Goal: Navigation & Orientation: Find specific page/section

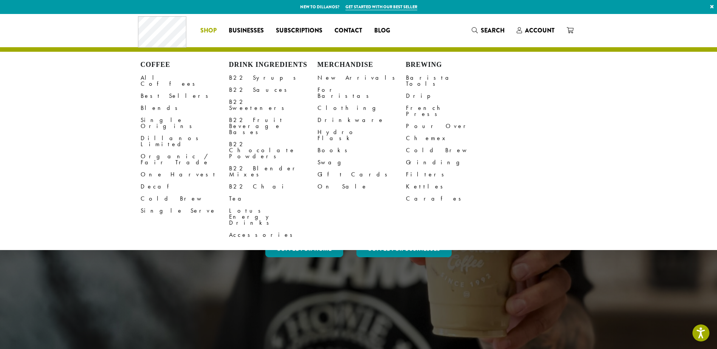
click at [208, 30] on span "Shop" at bounding box center [208, 30] width 16 height 9
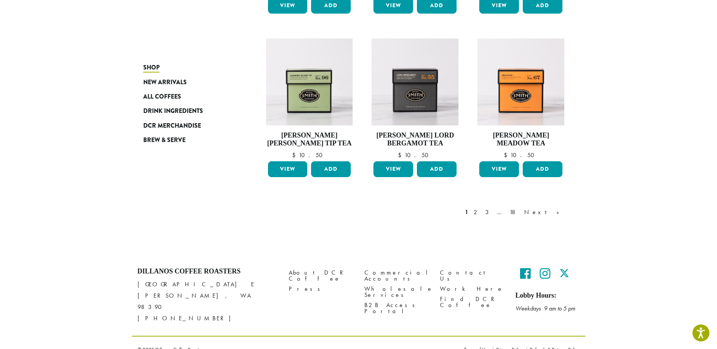
scroll to position [588, 0]
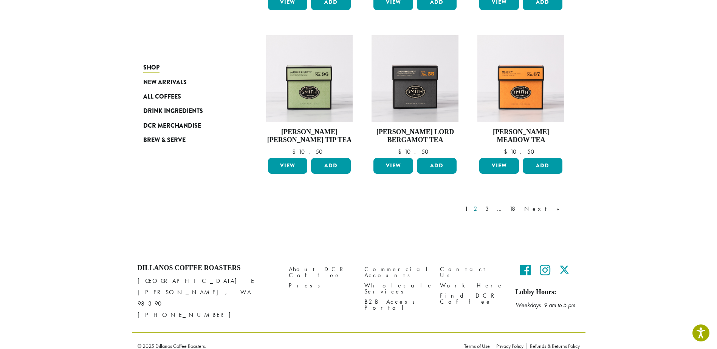
click at [482, 207] on link "2" at bounding box center [476, 209] width 9 height 9
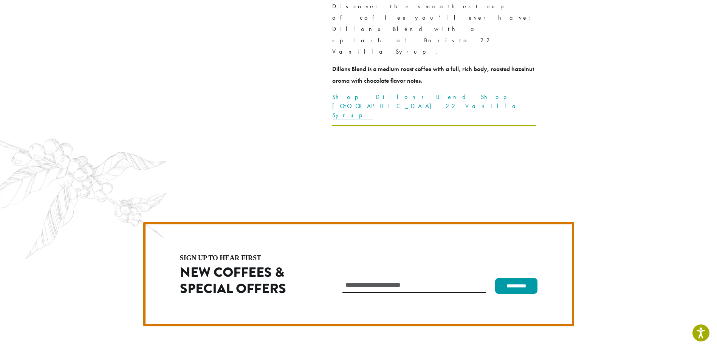
scroll to position [2136, 0]
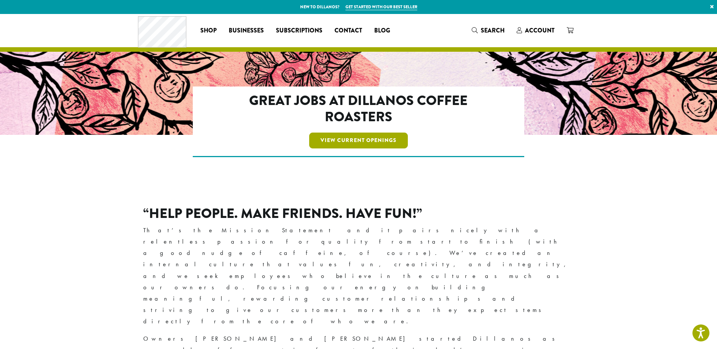
click at [356, 138] on link "View Current Openings" at bounding box center [358, 141] width 99 height 16
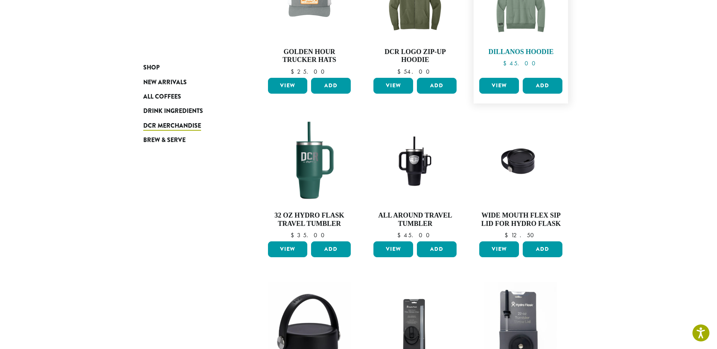
scroll to position [331, 0]
